Goal: Task Accomplishment & Management: Use online tool/utility

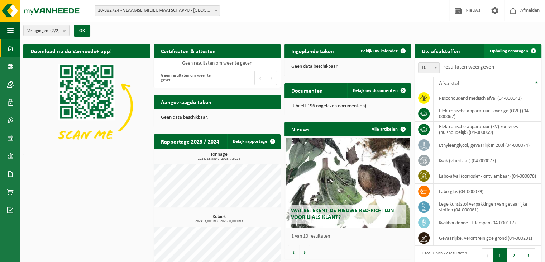
click at [510, 51] on span "Ophaling aanvragen" at bounding box center [509, 51] width 38 height 5
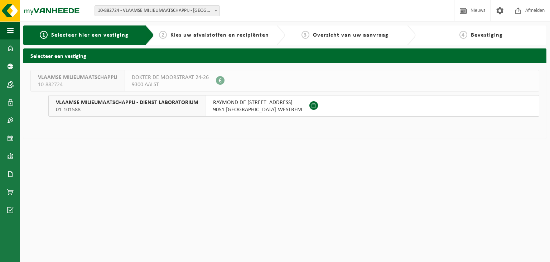
click at [240, 104] on span "RAYMOND DE LAROCHELAAN 1" at bounding box center [257, 102] width 89 height 7
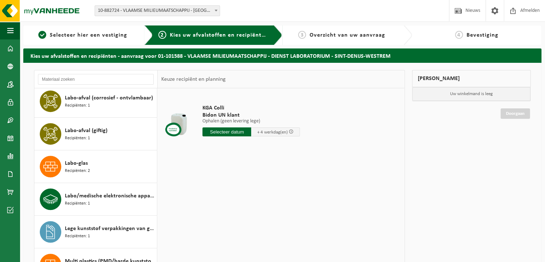
scroll to position [394, 0]
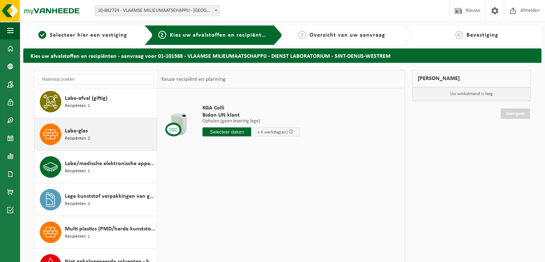
click at [90, 132] on div "Labo-glas Recipiënten: 2" at bounding box center [110, 133] width 90 height 21
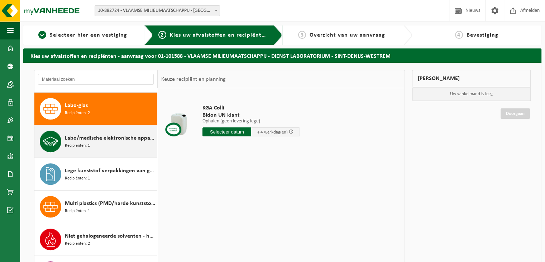
scroll to position [423, 0]
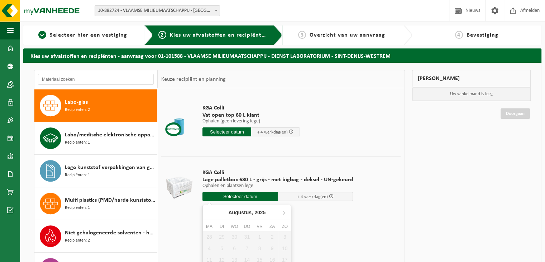
click at [223, 197] on input "text" at bounding box center [239, 196] width 75 height 9
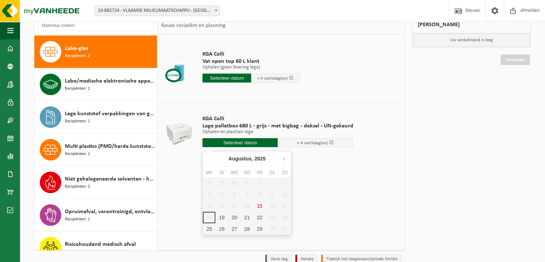
scroll to position [72, 0]
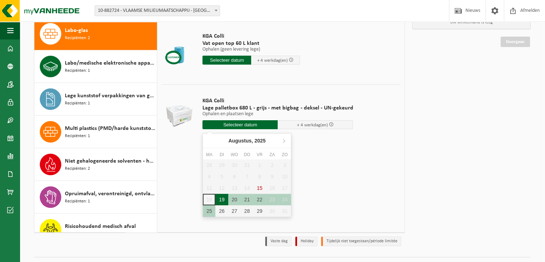
click at [220, 198] on div "19" at bounding box center [221, 198] width 13 height 11
type input "Van 2025-08-19"
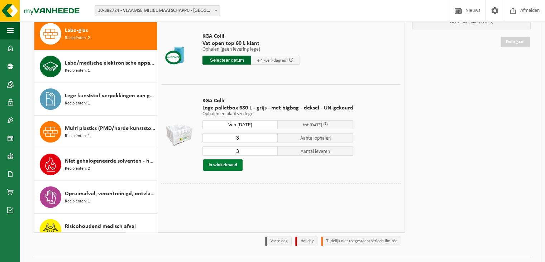
click at [218, 165] on button "In winkelmand" at bounding box center [222, 164] width 39 height 11
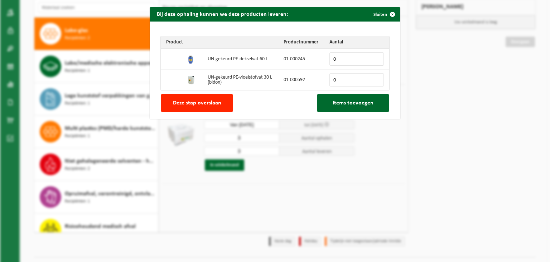
click at [335, 82] on input "0" at bounding box center [357, 79] width 54 height 13
type input "10"
click at [345, 104] on span "Items toevoegen" at bounding box center [353, 103] width 41 height 6
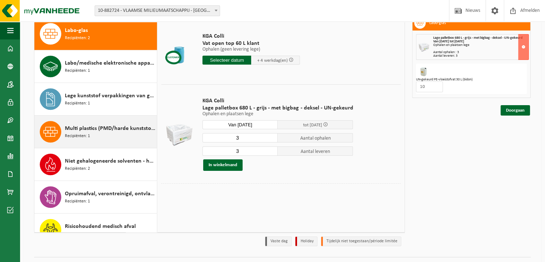
click at [105, 128] on span "Multi plastics (PMD/harde kunststoffen/spanbanden/EPS/folie naturel/folie gemen…" at bounding box center [110, 128] width 90 height 9
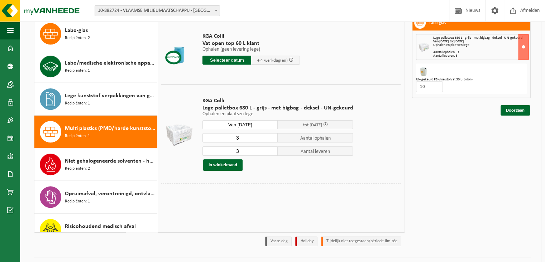
scroll to position [435, 0]
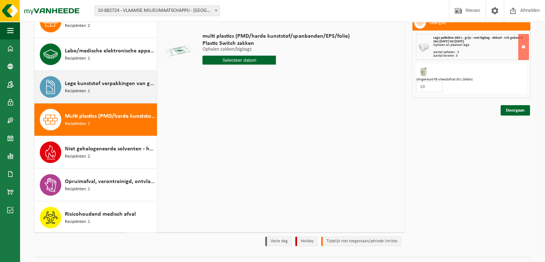
click at [105, 87] on div "Lege kunststof verpakkingen van gevaarlijke stoffen Recipiënten: 1" at bounding box center [110, 86] width 90 height 21
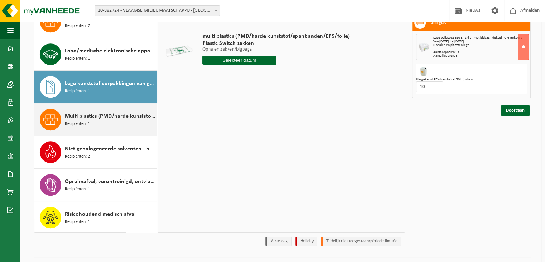
scroll to position [399, 0]
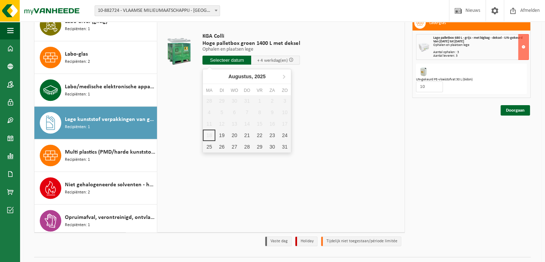
click at [225, 61] on input "text" at bounding box center [226, 60] width 49 height 9
click at [224, 133] on div "19" at bounding box center [221, 134] width 13 height 11
type input "Van 2025-08-19"
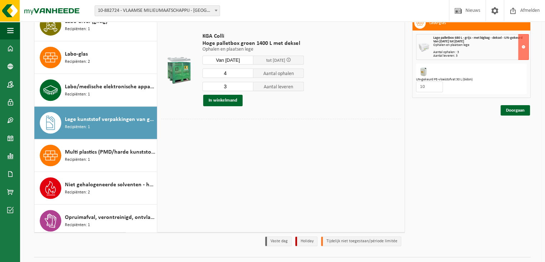
type input "3"
click at [247, 88] on input "3" at bounding box center [227, 86] width 51 height 9
click at [248, 75] on input "3" at bounding box center [227, 72] width 51 height 9
type input "4"
click at [249, 72] on input "4" at bounding box center [227, 72] width 51 height 9
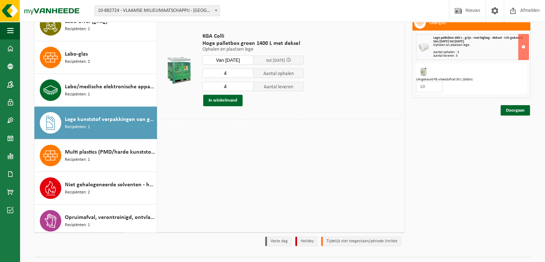
type input "4"
click at [246, 85] on input "4" at bounding box center [227, 86] width 51 height 9
click at [235, 99] on button "In winkelmand" at bounding box center [222, 100] width 39 height 11
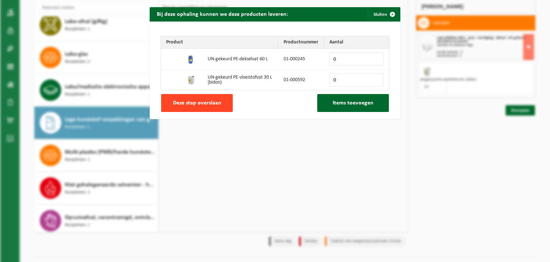
click at [202, 106] on button "Deze stap overslaan" at bounding box center [197, 103] width 72 height 18
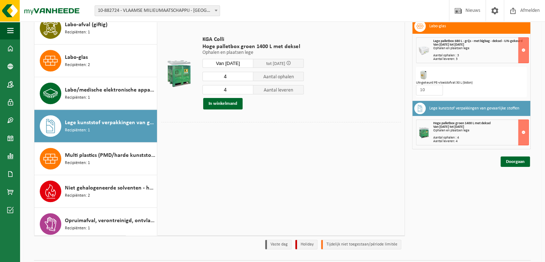
scroll to position [72, 0]
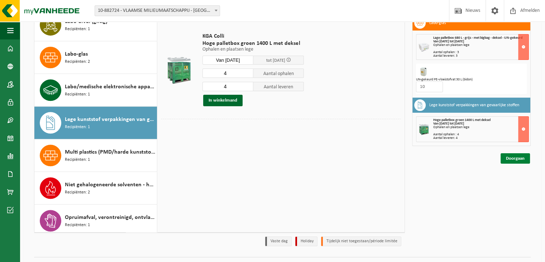
click at [512, 154] on link "Doorgaan" at bounding box center [514, 158] width 29 height 10
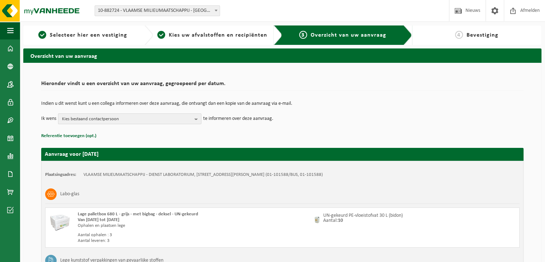
click at [187, 122] on span "Kies bestaand contactpersoon" at bounding box center [127, 119] width 130 height 11
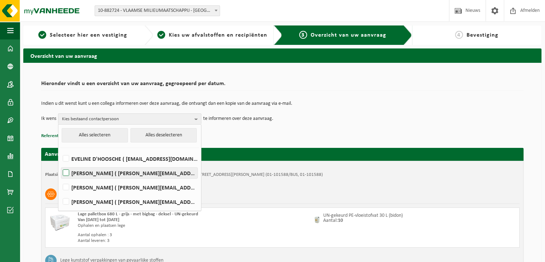
click at [174, 176] on label "[PERSON_NAME] ( [PERSON_NAME][EMAIL_ADDRESS][DOMAIN_NAME] )" at bounding box center [129, 172] width 136 height 11
click at [60, 164] on input "[PERSON_NAME] ( [PERSON_NAME][EMAIL_ADDRESS][DOMAIN_NAME] )" at bounding box center [60, 163] width 0 height 0
checkbox input "true"
click at [352, 122] on td "Ik wens [PERSON_NAME] Alles selecteren Alles deselecteren [PERSON_NAME] D'HOOSC…" at bounding box center [282, 118] width 482 height 11
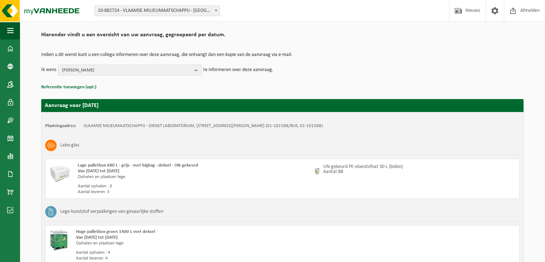
scroll to position [117, 0]
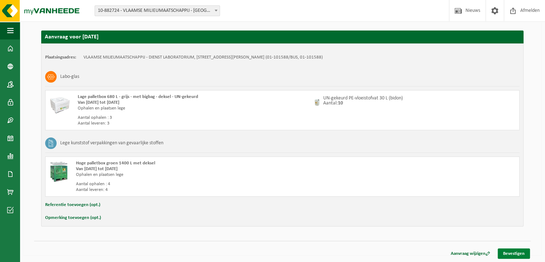
click at [510, 251] on link "Bevestigen" at bounding box center [514, 253] width 32 height 10
